Goal: Task Accomplishment & Management: Manage account settings

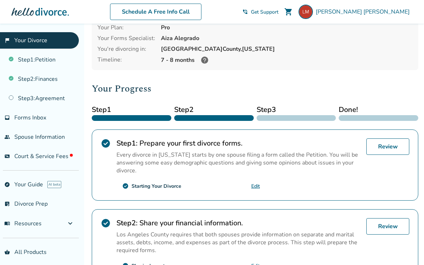
scroll to position [43, 0]
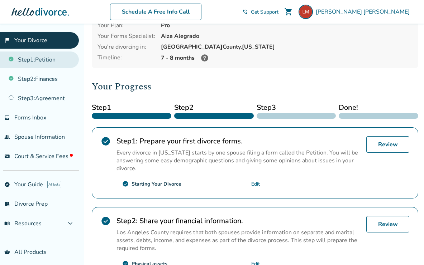
click at [56, 65] on link "Step 1 : Petition" at bounding box center [39, 60] width 79 height 16
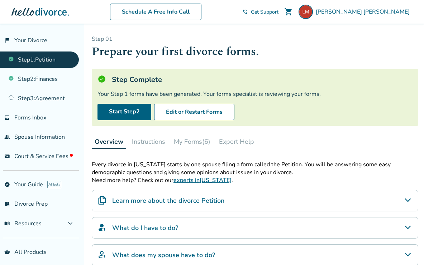
click at [206, 141] on button "My Forms (6)" at bounding box center [192, 142] width 42 height 14
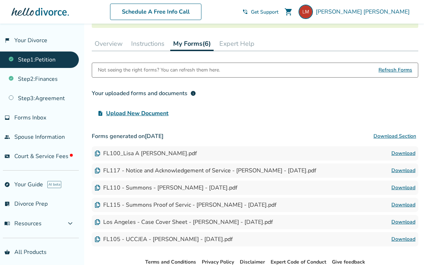
scroll to position [102, 0]
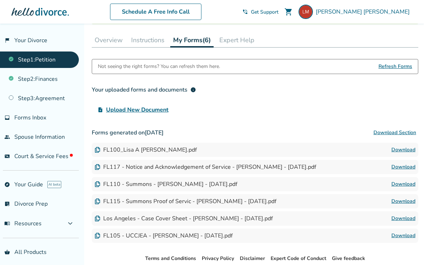
click at [403, 132] on button "Download Section" at bounding box center [394, 133] width 47 height 14
click at [48, 80] on link "Step 2 : Finances" at bounding box center [39, 79] width 79 height 16
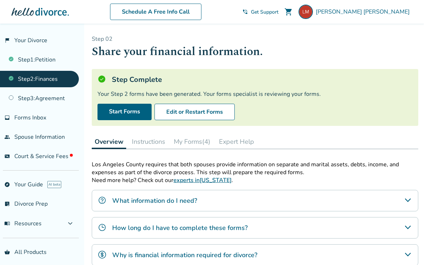
click at [193, 139] on button "My Forms (4)" at bounding box center [192, 142] width 42 height 14
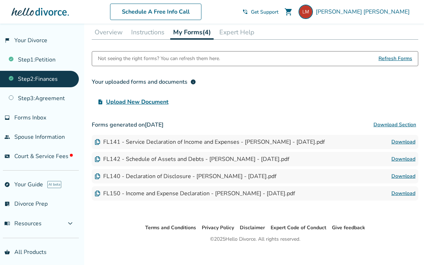
scroll to position [118, 0]
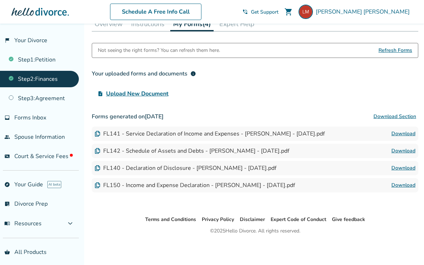
click at [386, 115] on button "Download Section" at bounding box center [394, 117] width 47 height 14
